Goal: Task Accomplishment & Management: Use online tool/utility

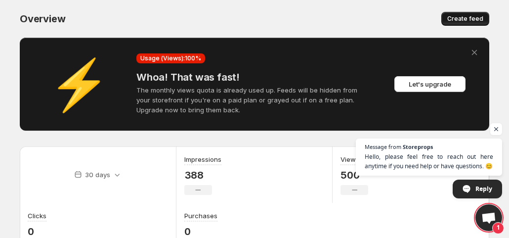
click at [461, 22] on span "Create feed" at bounding box center [465, 19] width 36 height 8
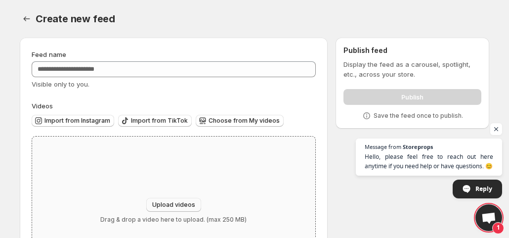
click at [177, 205] on span "Upload videos" at bounding box center [173, 205] width 43 height 8
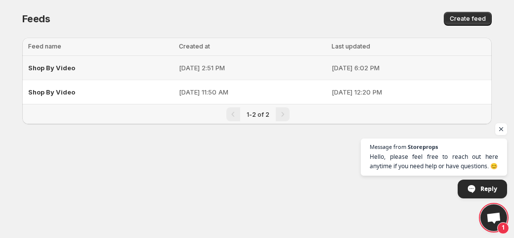
click at [179, 65] on p "[DATE] 2:51 PM" at bounding box center [252, 68] width 146 height 10
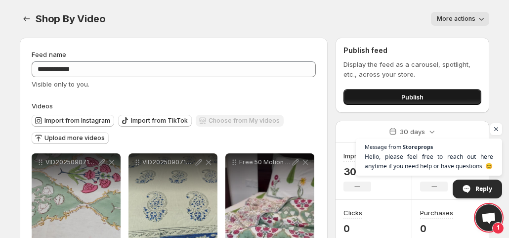
click at [407, 94] on span "Publish" at bounding box center [412, 97] width 22 height 10
